Goal: Complete application form

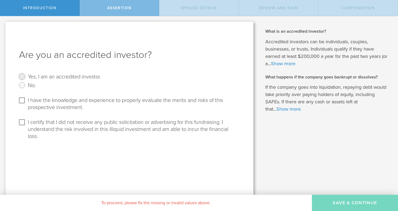
click at [21, 75] on input "Yes, I am an accredited investor." at bounding box center [22, 76] width 9 height 9
radio input "true"
click at [21, 100] on input "I have the knowledge and experience to properly evaluate the merits and risks o…" at bounding box center [22, 100] width 9 height 9
checkbox input "true"
click at [21, 123] on input "I certify that I did not receive any public solicitation or advertising for thi…" at bounding box center [22, 122] width 9 height 9
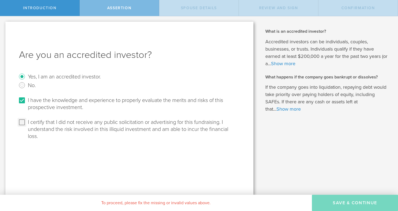
checkbox input "true"
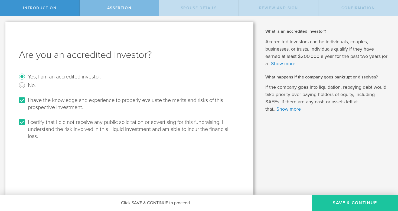
click at [343, 204] on button "Save & Continue" at bounding box center [355, 203] width 86 height 16
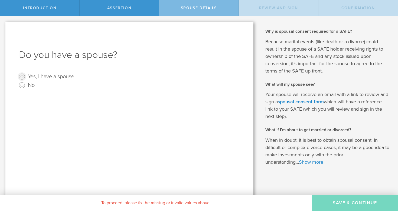
click at [22, 76] on input "Yes, I have a spouse" at bounding box center [22, 76] width 9 height 9
radio input "true"
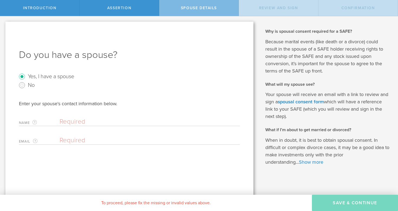
click at [75, 120] on input "text" at bounding box center [149, 122] width 178 height 8
type input "[PERSON_NAME] [PERSON_NAME]"
click at [70, 138] on input "email" at bounding box center [149, 140] width 178 height 8
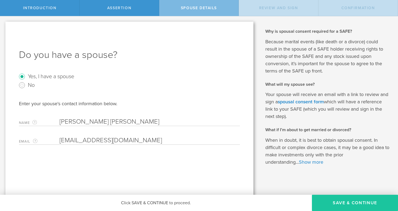
type input "[EMAIL_ADDRESS][DOMAIN_NAME]"
click at [352, 207] on button "Save & Continue" at bounding box center [355, 203] width 86 height 16
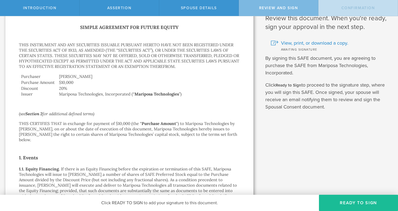
scroll to position [19, 0]
click at [314, 42] on span "View, print, or download a copy." at bounding box center [314, 42] width 67 height 7
